Goal: Task Accomplishment & Management: Complete application form

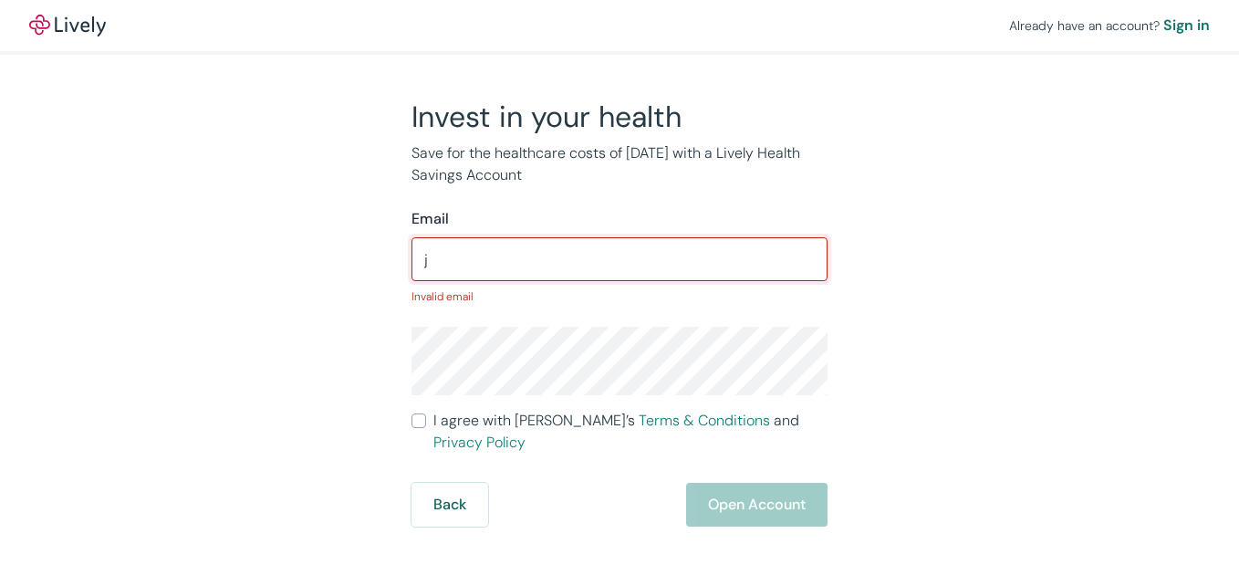
type input "[EMAIL_ADDRESS][DOMAIN_NAME]"
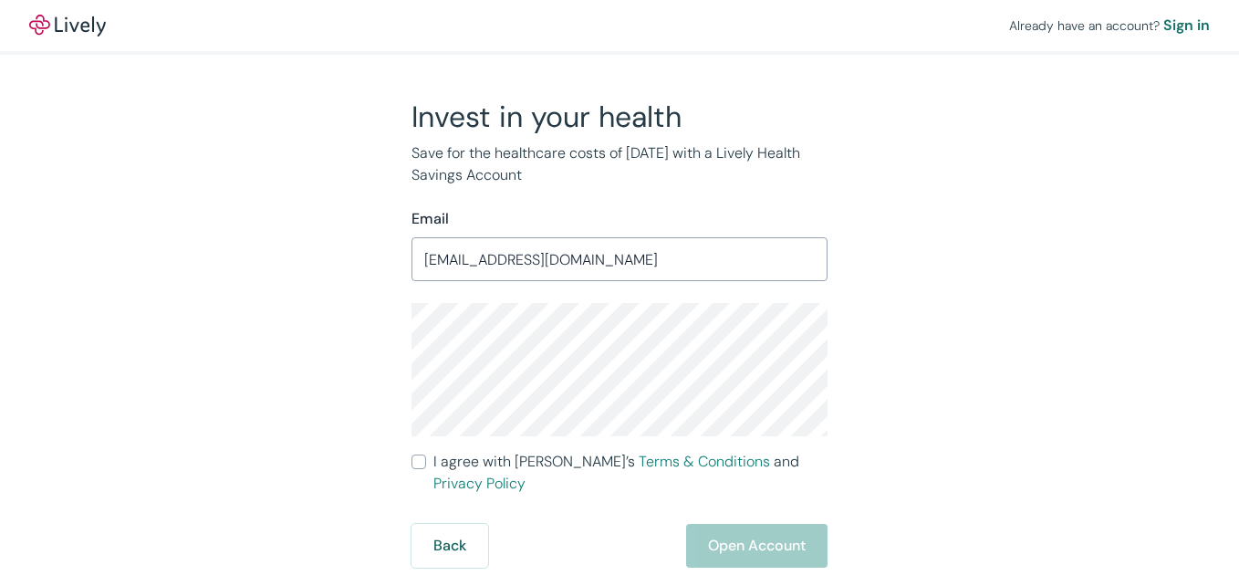
click at [1041, 306] on div "Invest in your health Save for the healthcare costs of [DATE] with a Lively Hea…" at bounding box center [609, 333] width 876 height 469
click at [1042, 198] on div "Invest in your health Save for the healthcare costs of [DATE] with a Lively Hea…" at bounding box center [609, 333] width 876 height 469
click at [1099, 273] on div "Already have an account? Sign in Invest in your health Save for the healthcare …" at bounding box center [619, 283] width 1239 height 567
click at [103, 110] on div "Already have an account? Sign in Invest in your health Save for the healthcare …" at bounding box center [619, 283] width 1239 height 567
click at [412, 459] on input "I agree with Lively’s Terms & Conditions and Privacy Policy" at bounding box center [418, 461] width 15 height 15
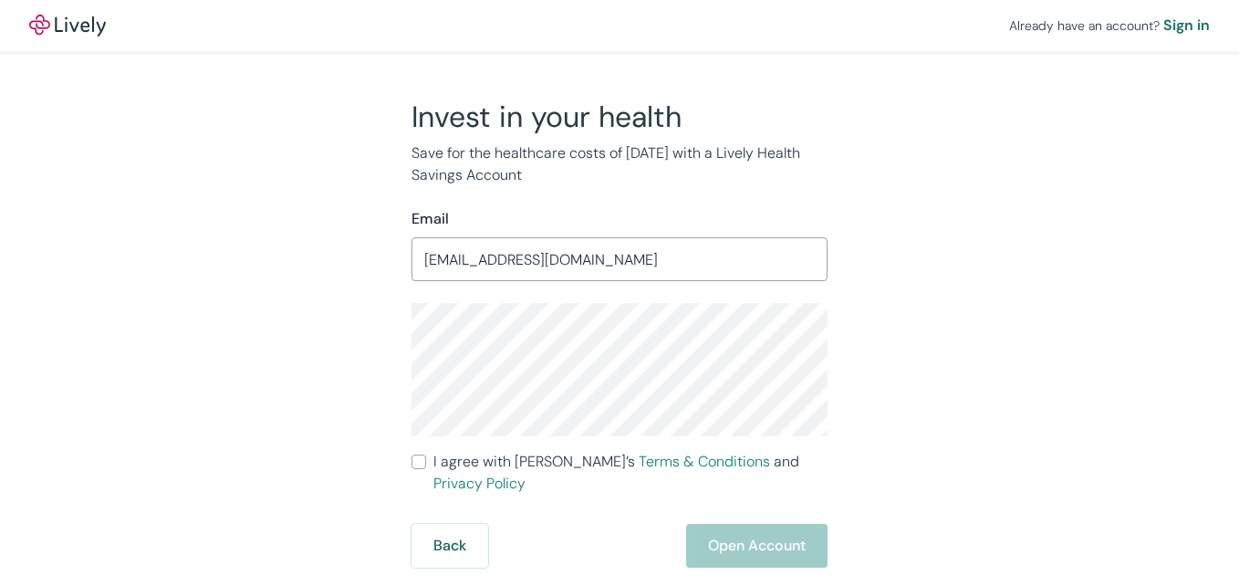
checkbox input "true"
click at [752, 526] on button "Open Account" at bounding box center [756, 546] width 141 height 44
